Goal: Task Accomplishment & Management: Use online tool/utility

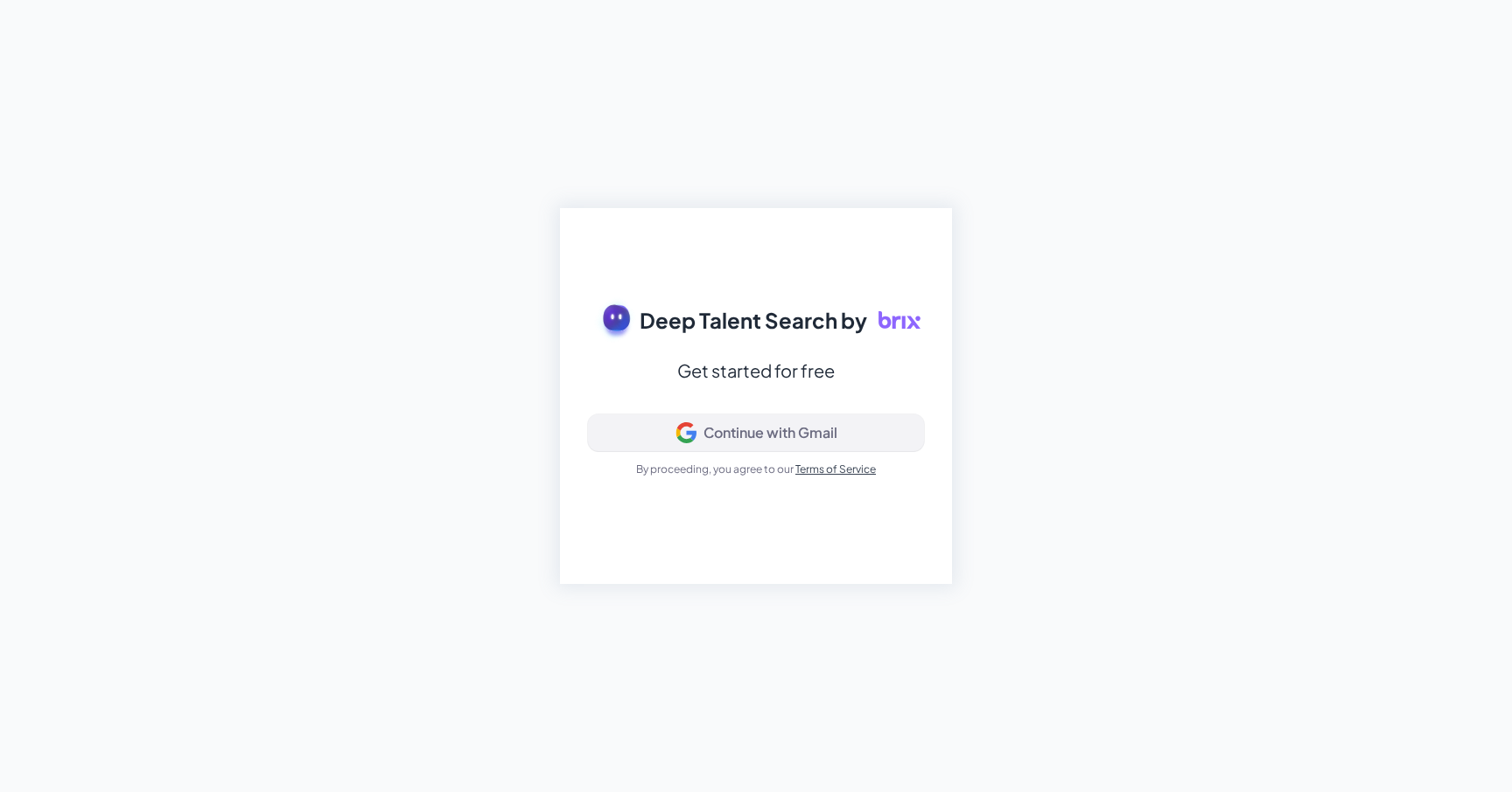
click at [816, 436] on div "Continue with Gmail" at bounding box center [770, 433] width 134 height 17
